Goal: Task Accomplishment & Management: Use online tool/utility

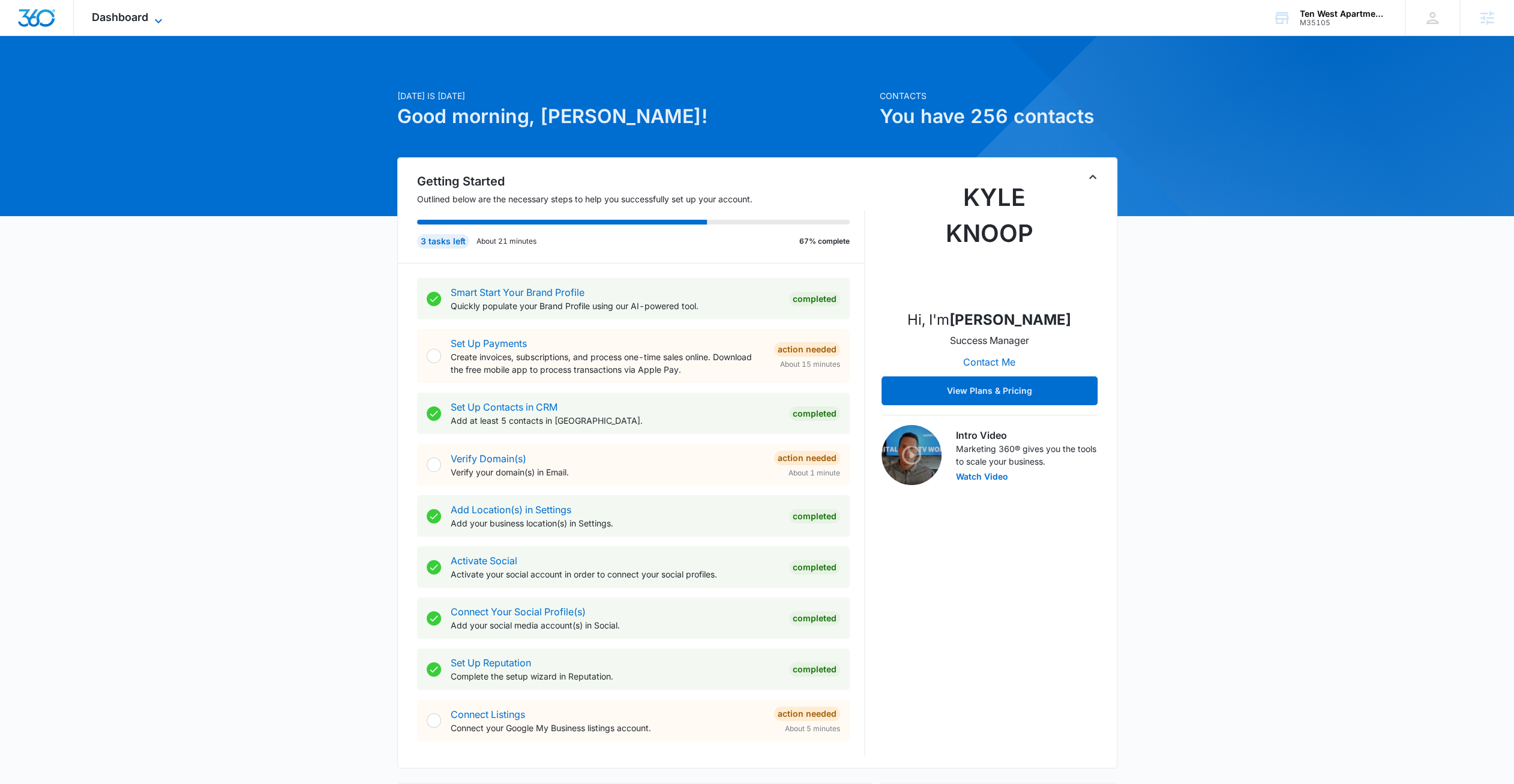
click at [145, 21] on span "Dashboard" at bounding box center [120, 17] width 56 height 12
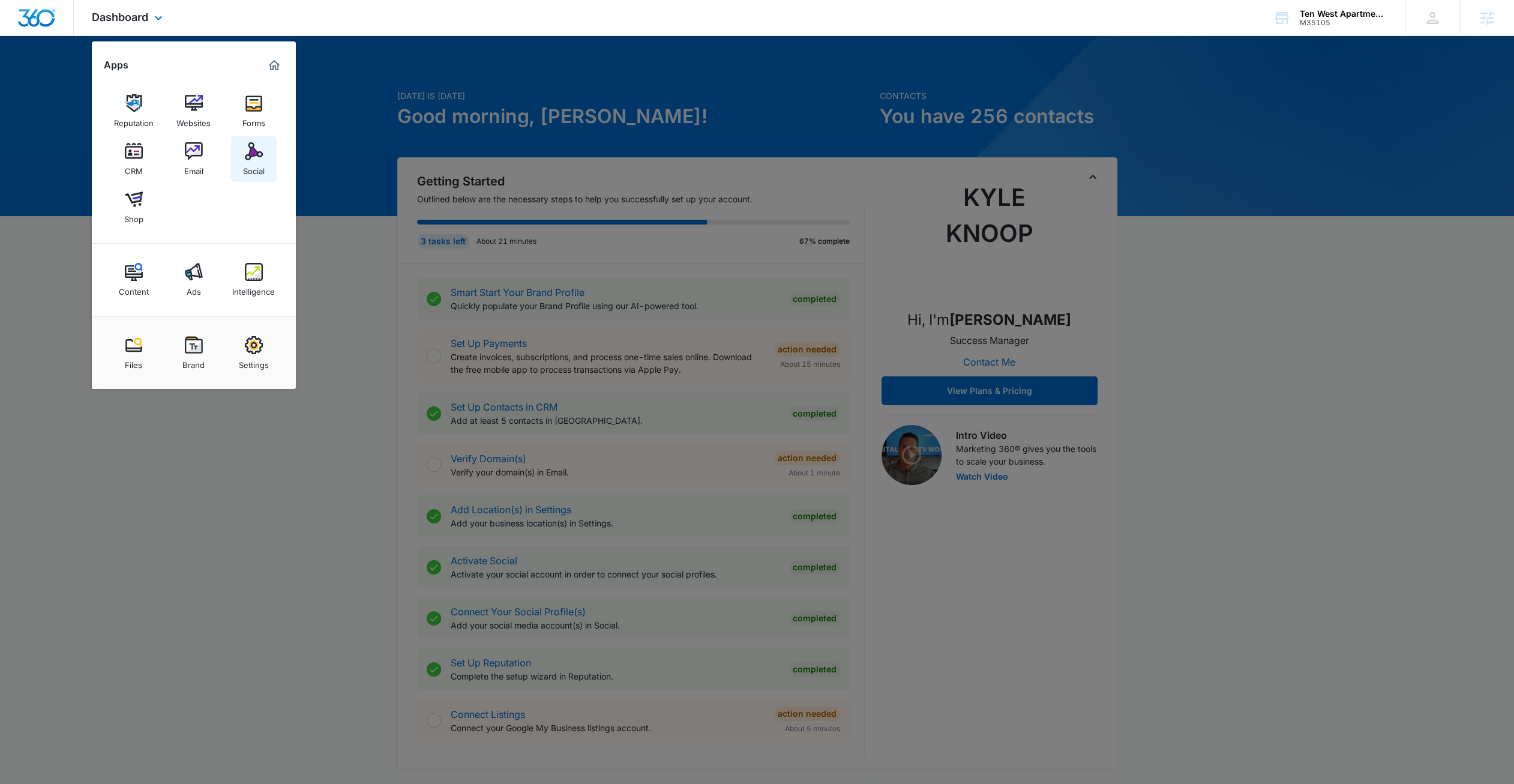
click at [251, 154] on img at bounding box center [254, 151] width 18 height 18
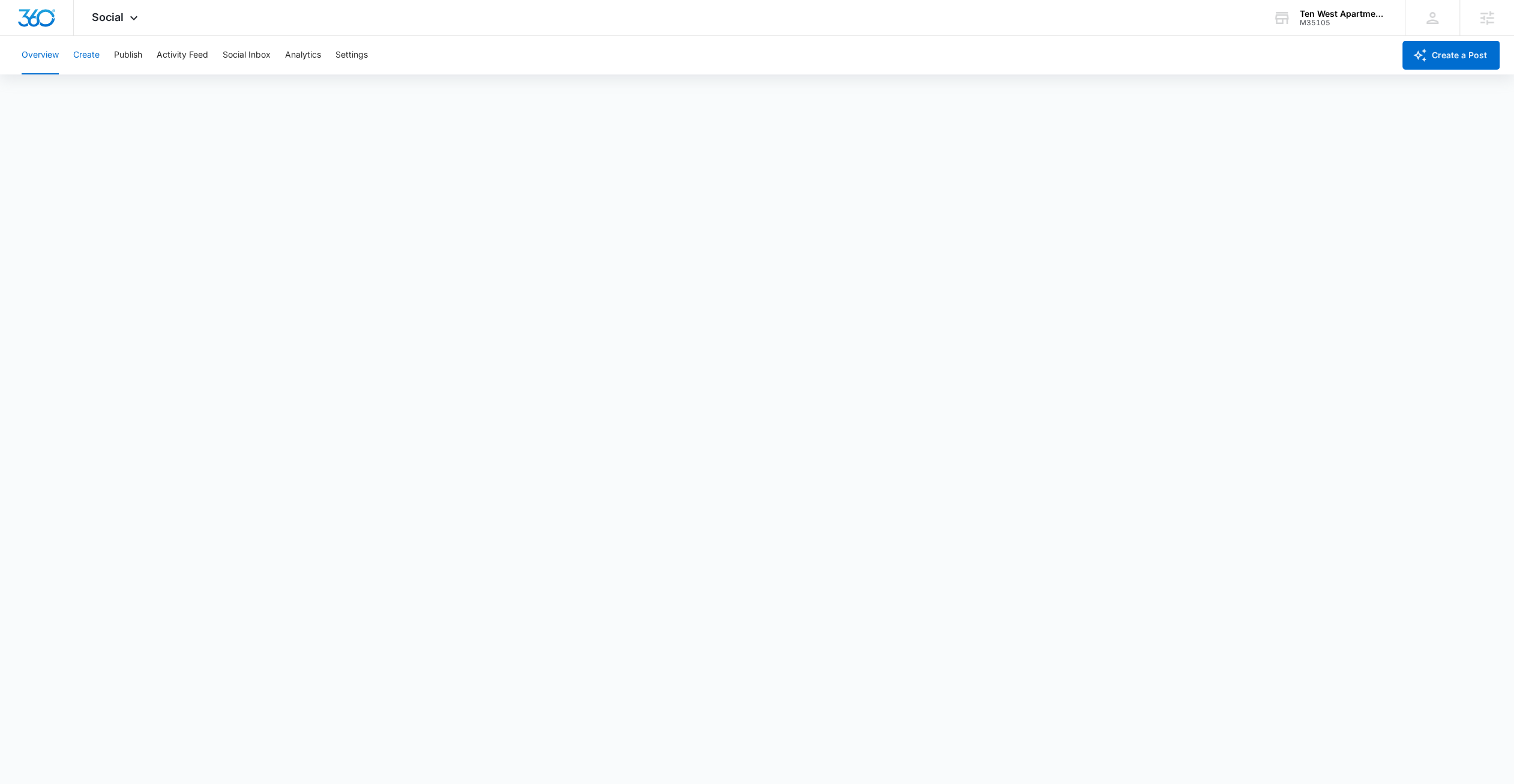
click at [86, 61] on button "Create" at bounding box center [86, 55] width 27 height 38
click at [136, 92] on button "Approvals" at bounding box center [117, 91] width 40 height 33
